Goal: Task Accomplishment & Management: Complete application form

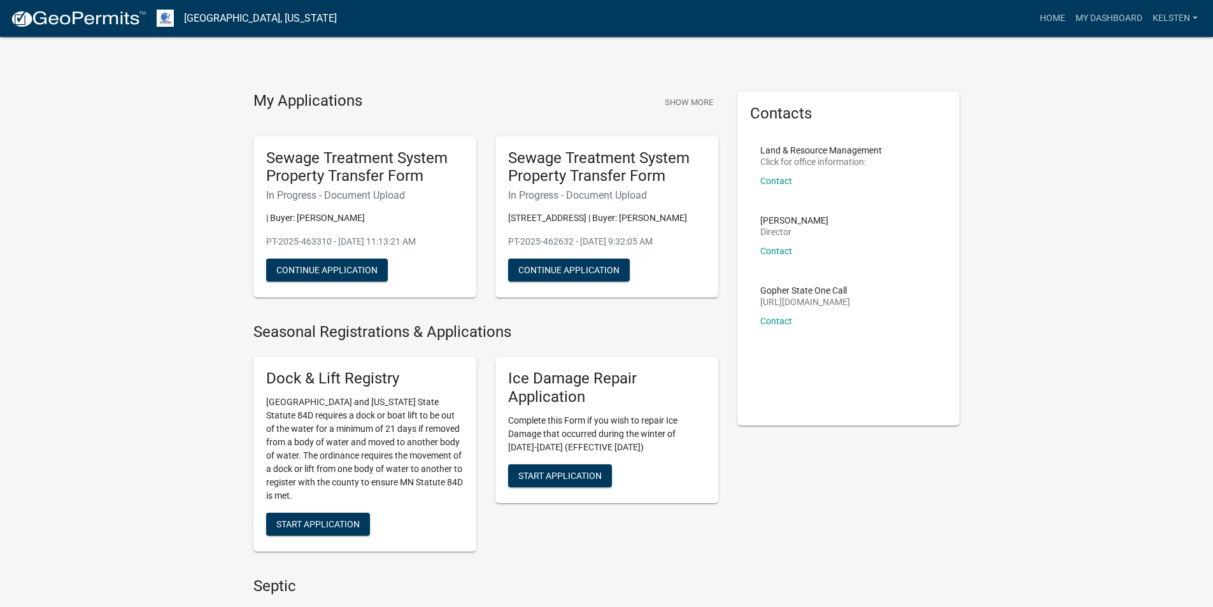
scroll to position [509, 0]
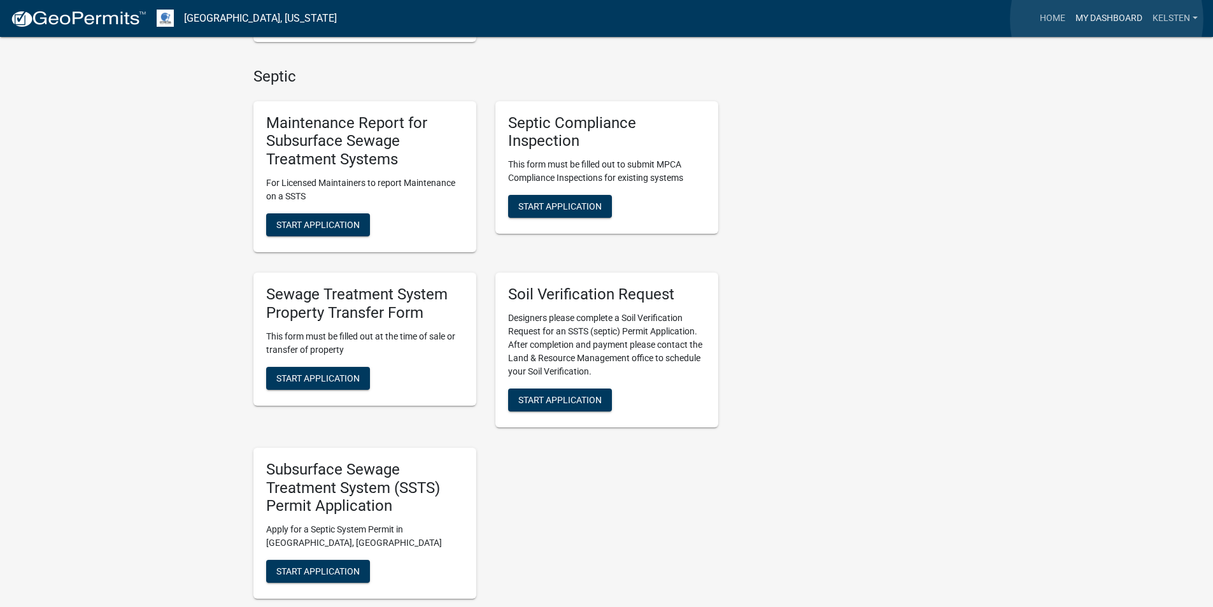
click at [1107, 19] on link "My Dashboard" at bounding box center [1109, 18] width 77 height 24
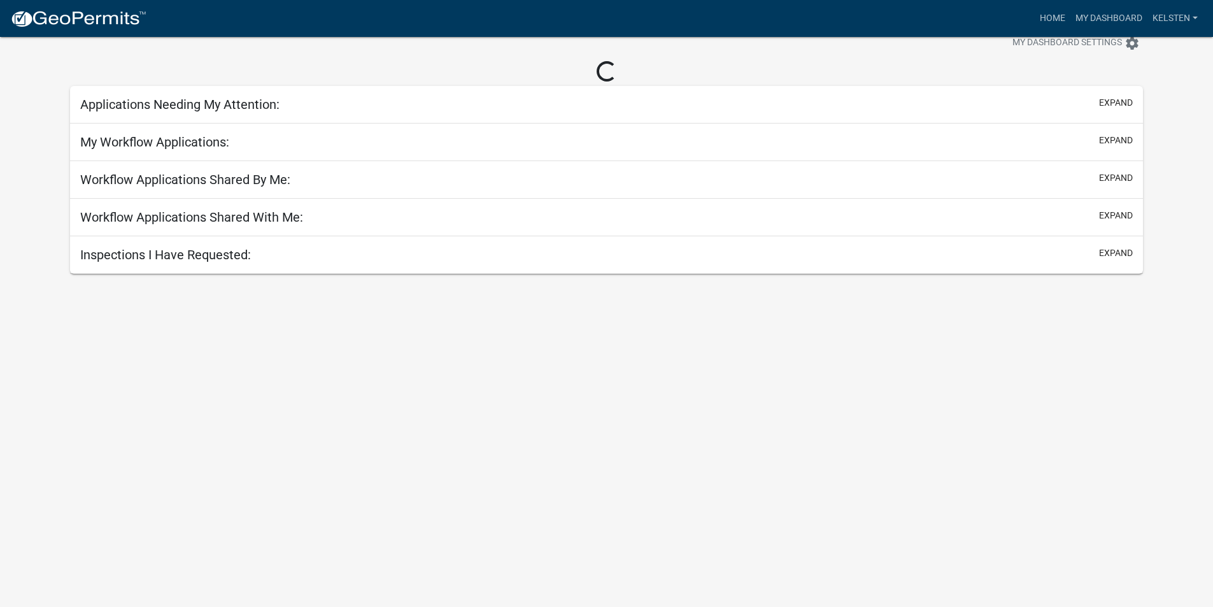
scroll to position [37, 0]
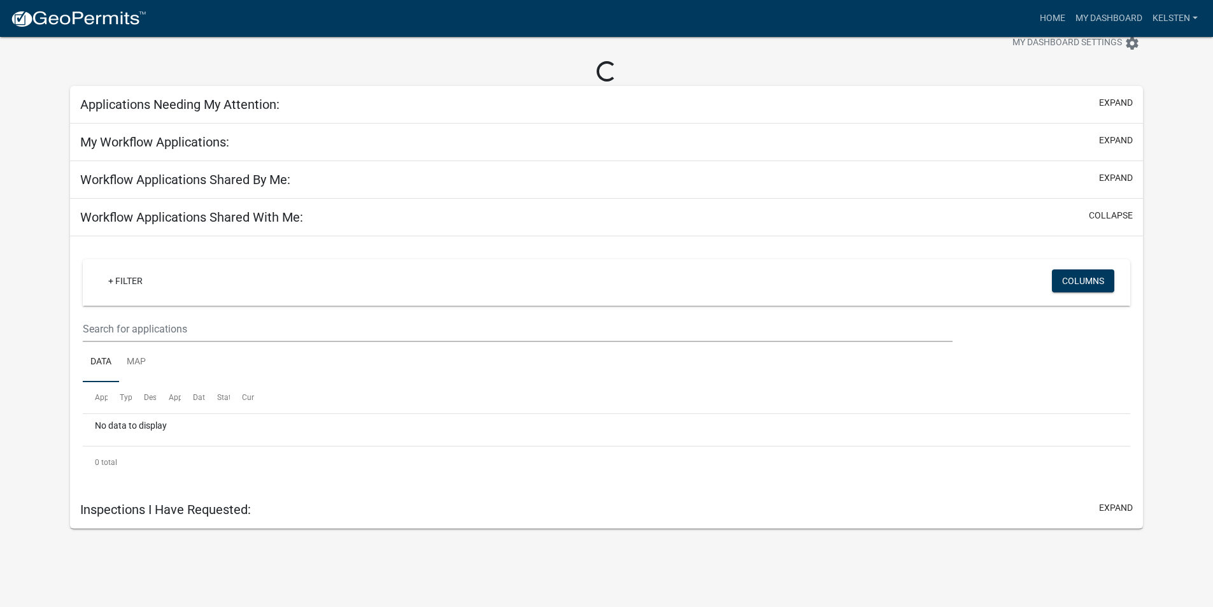
select select "3: 100"
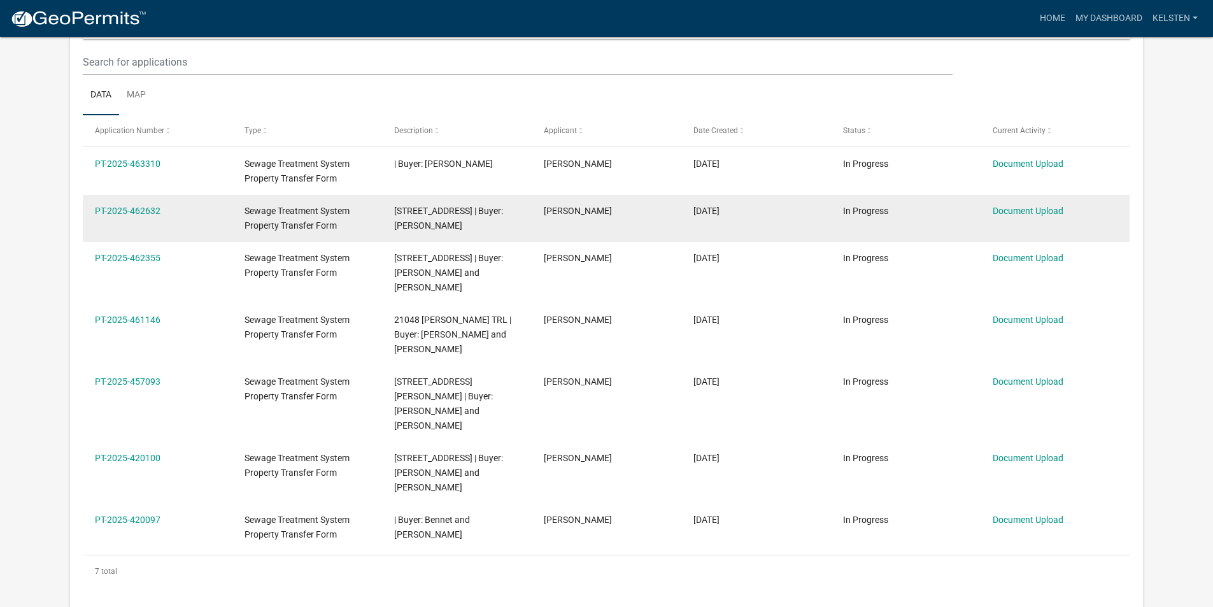
scroll to position [191, 0]
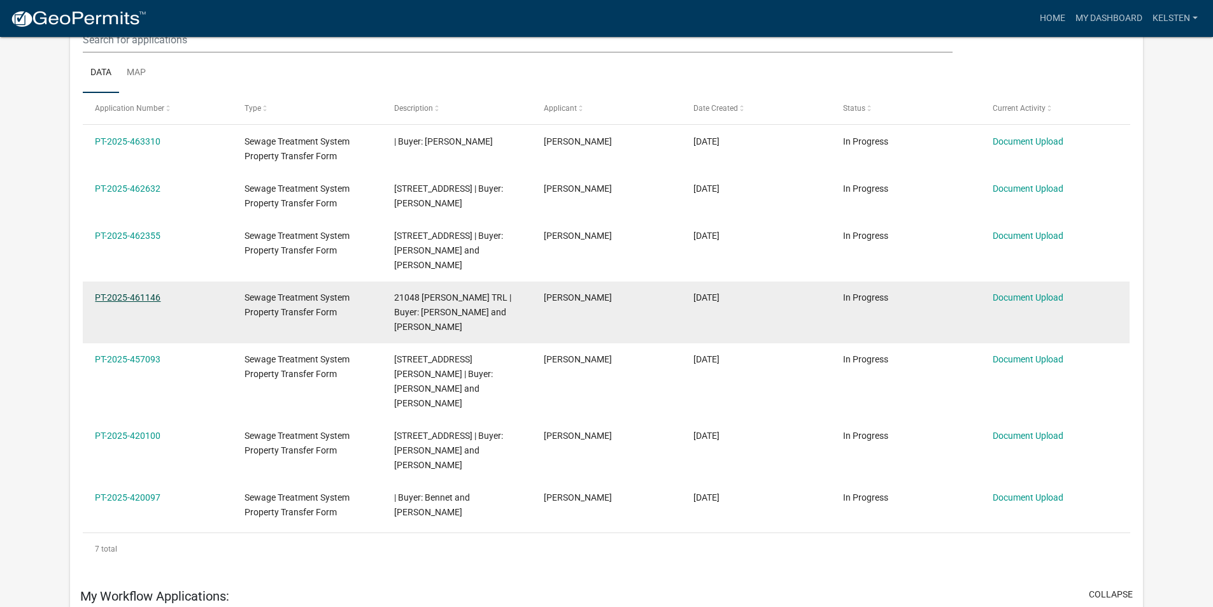
click at [145, 299] on link "PT-2025-461146" at bounding box center [128, 297] width 66 height 10
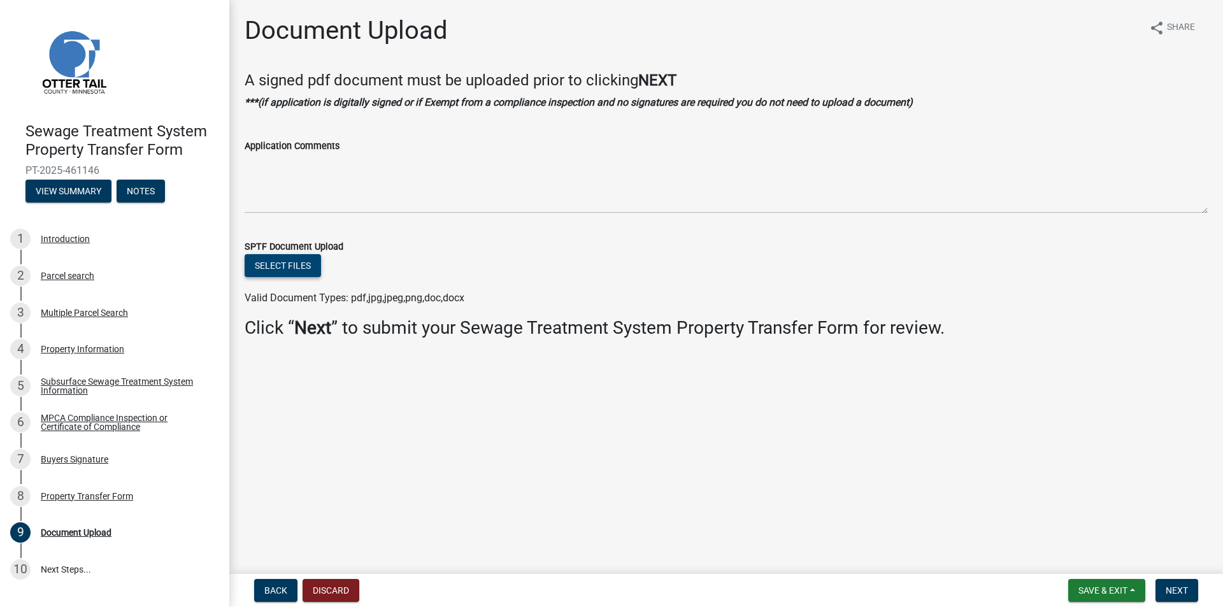
click at [278, 262] on button "Select files" at bounding box center [283, 265] width 76 height 23
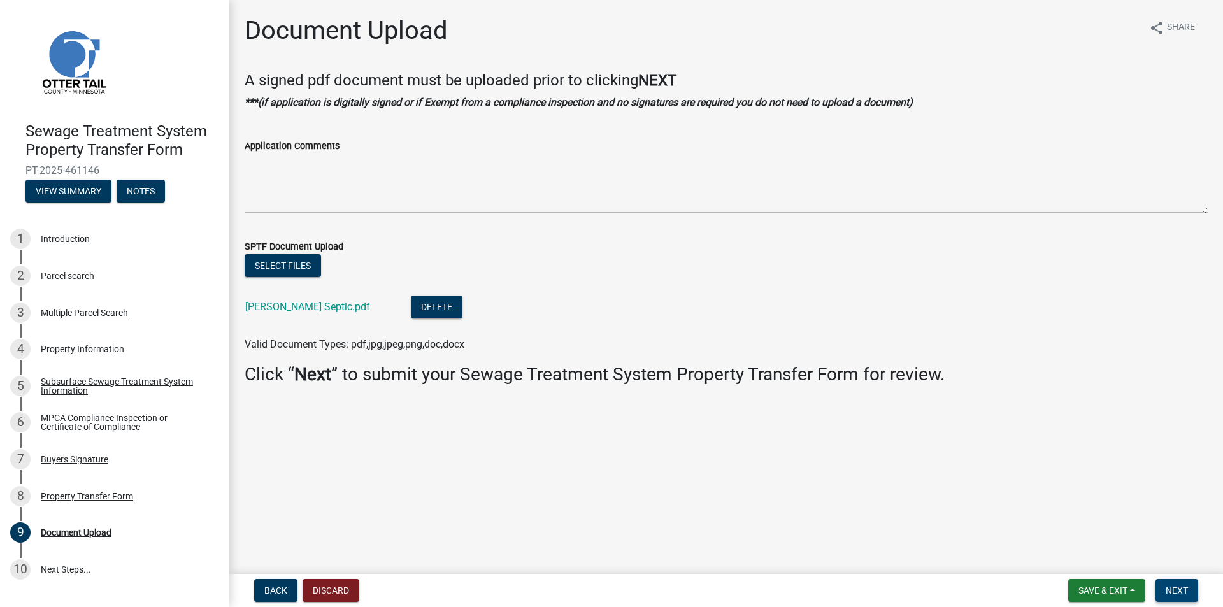
click at [1169, 592] on span "Next" at bounding box center [1176, 590] width 22 height 10
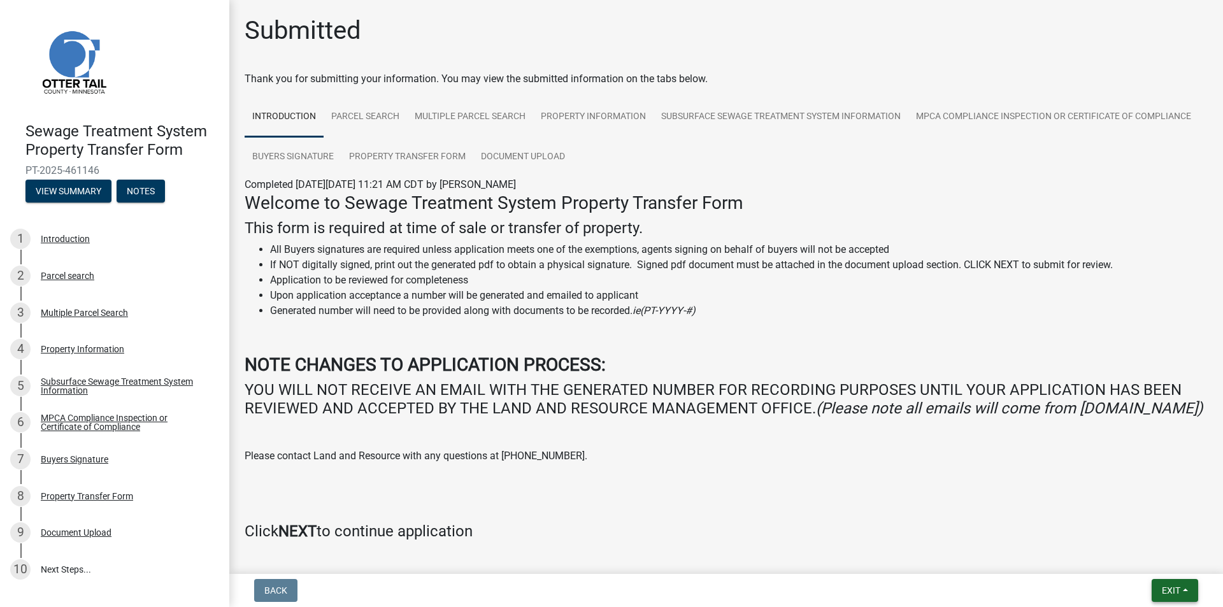
click at [1169, 586] on span "Exit" at bounding box center [1171, 590] width 18 height 10
click at [1133, 549] on button "Save & Exit" at bounding box center [1147, 557] width 102 height 31
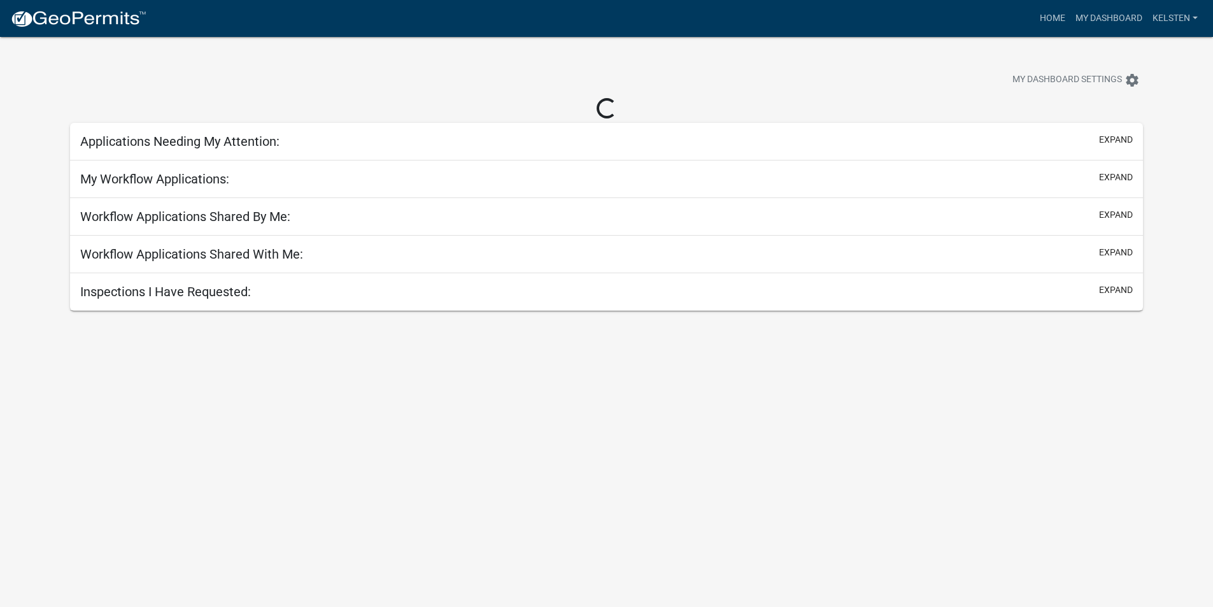
select select "3: 100"
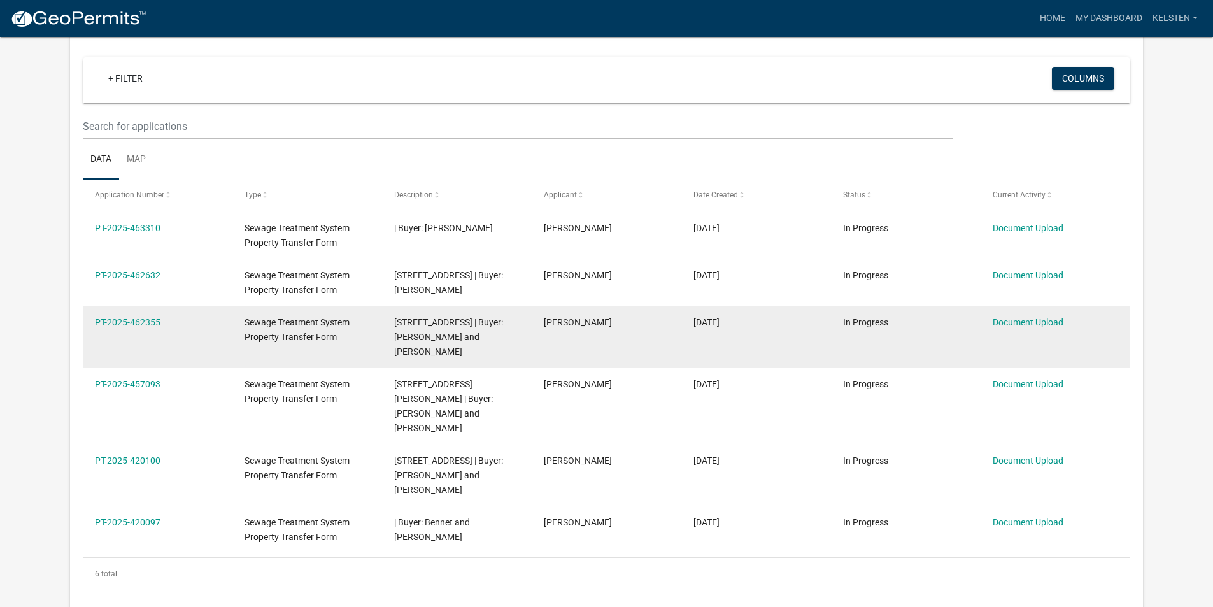
scroll to position [127, 0]
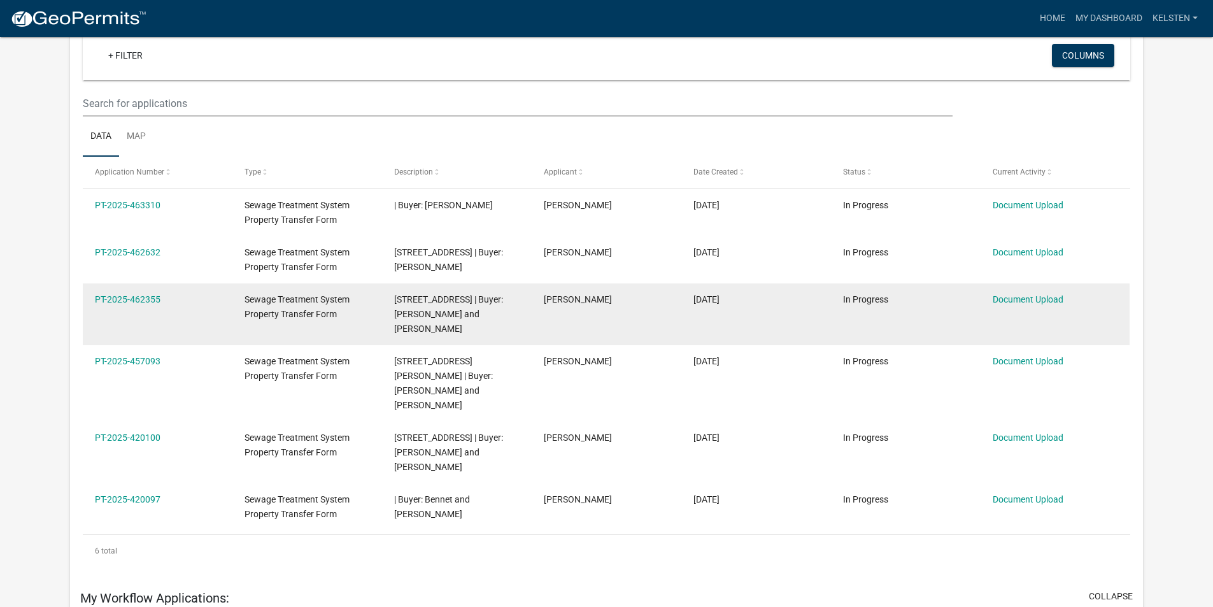
drag, startPoint x: 132, startPoint y: 289, endPoint x: 128, endPoint y: 298, distance: 9.7
click at [131, 289] on datatable-body-cell "PT-2025-462355" at bounding box center [158, 314] width 150 height 62
click at [125, 303] on link "PT-2025-462355" at bounding box center [128, 299] width 66 height 10
